Goal: Task Accomplishment & Management: Complete application form

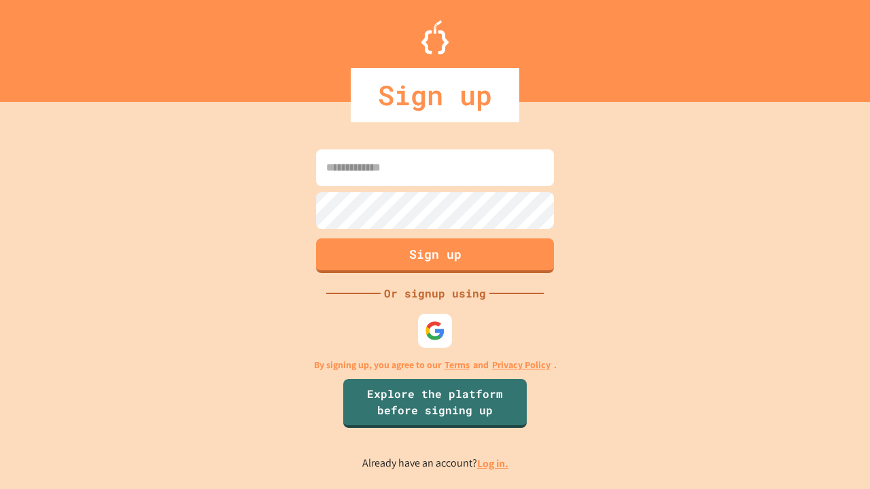
click at [493, 463] on link "Log in." at bounding box center [492, 464] width 31 height 14
